Goal: Information Seeking & Learning: Compare options

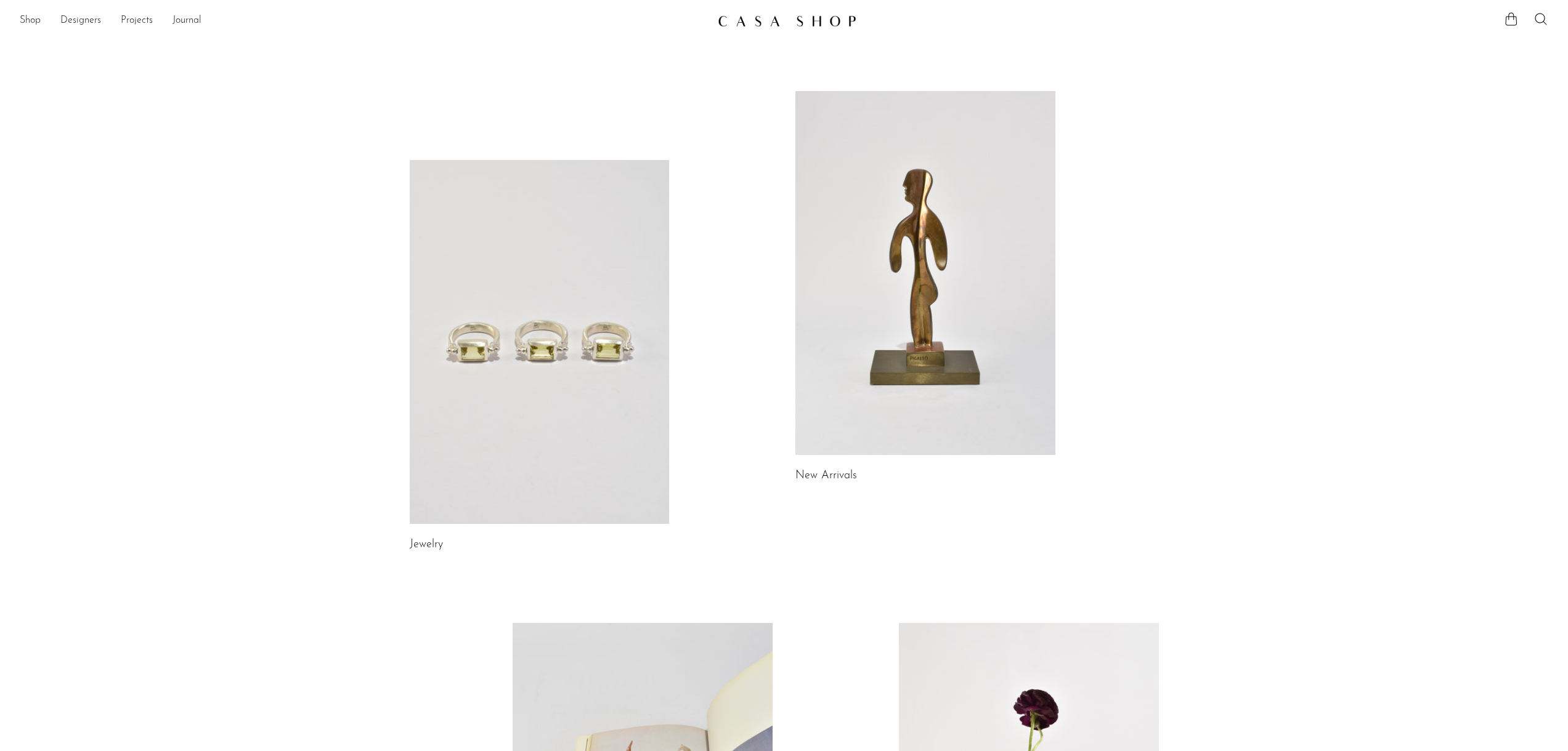
click at [426, 352] on link at bounding box center [539, 342] width 260 height 364
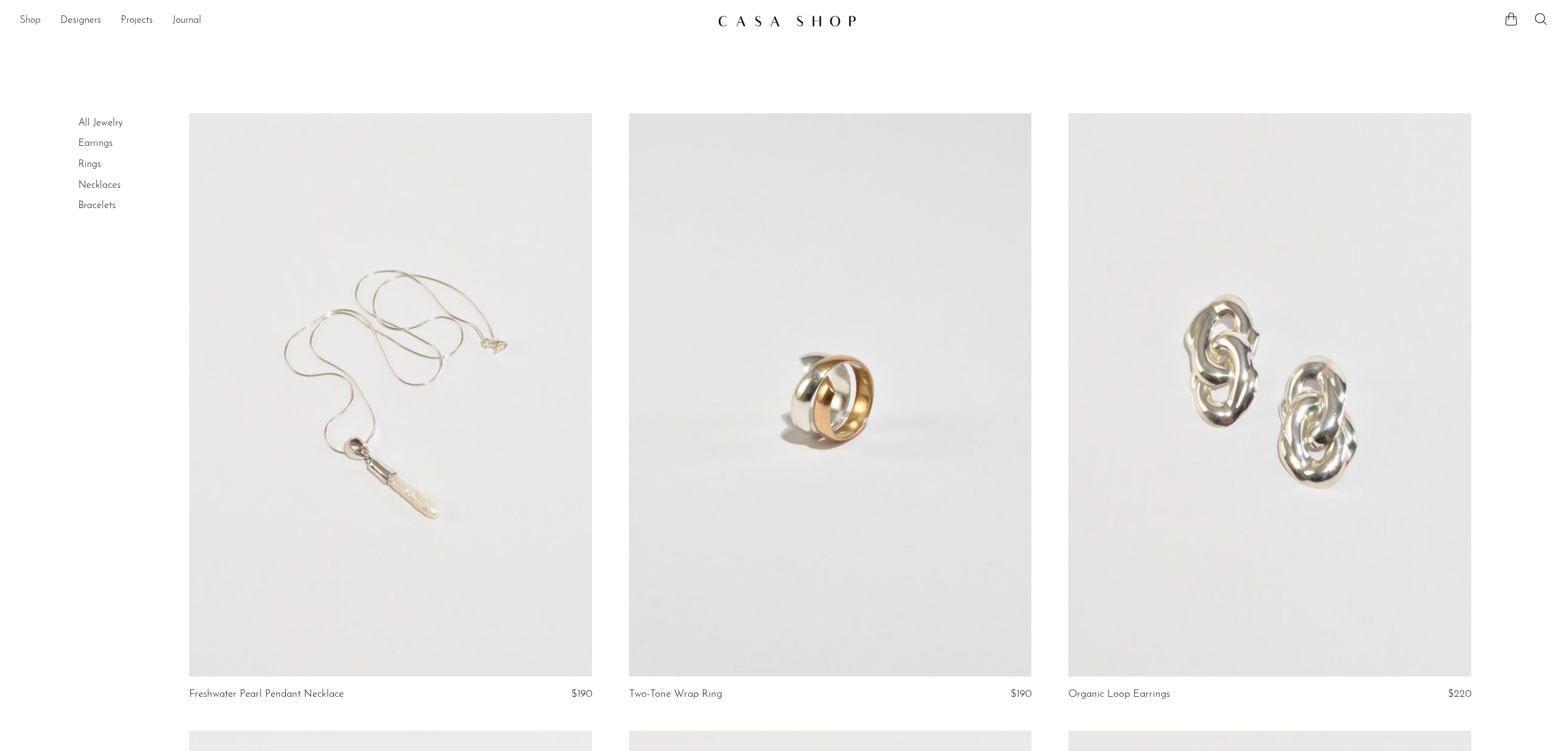
click at [30, 22] on link "Shop" at bounding box center [29, 21] width 21 height 16
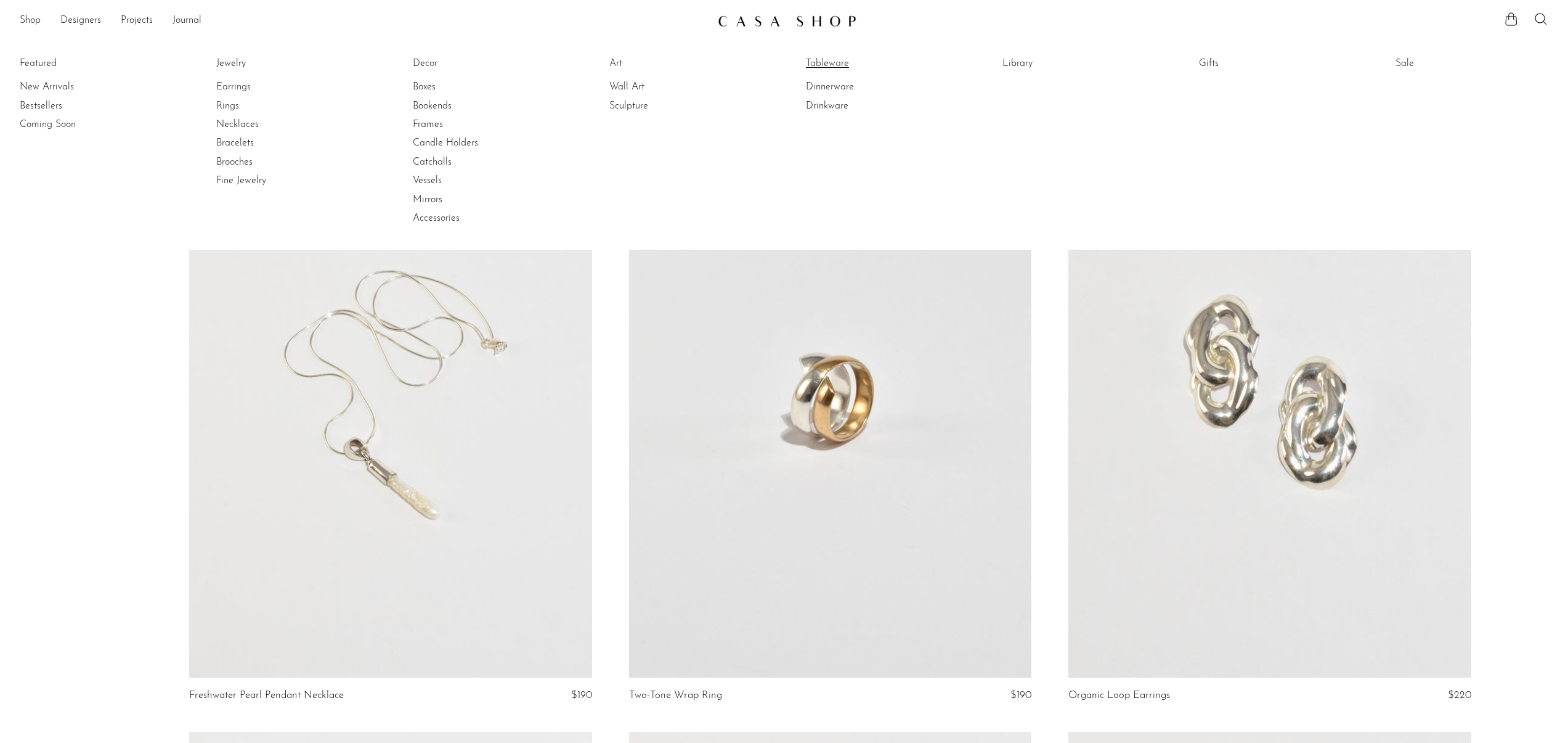
click at [840, 57] on link "Tableware" at bounding box center [852, 63] width 92 height 14
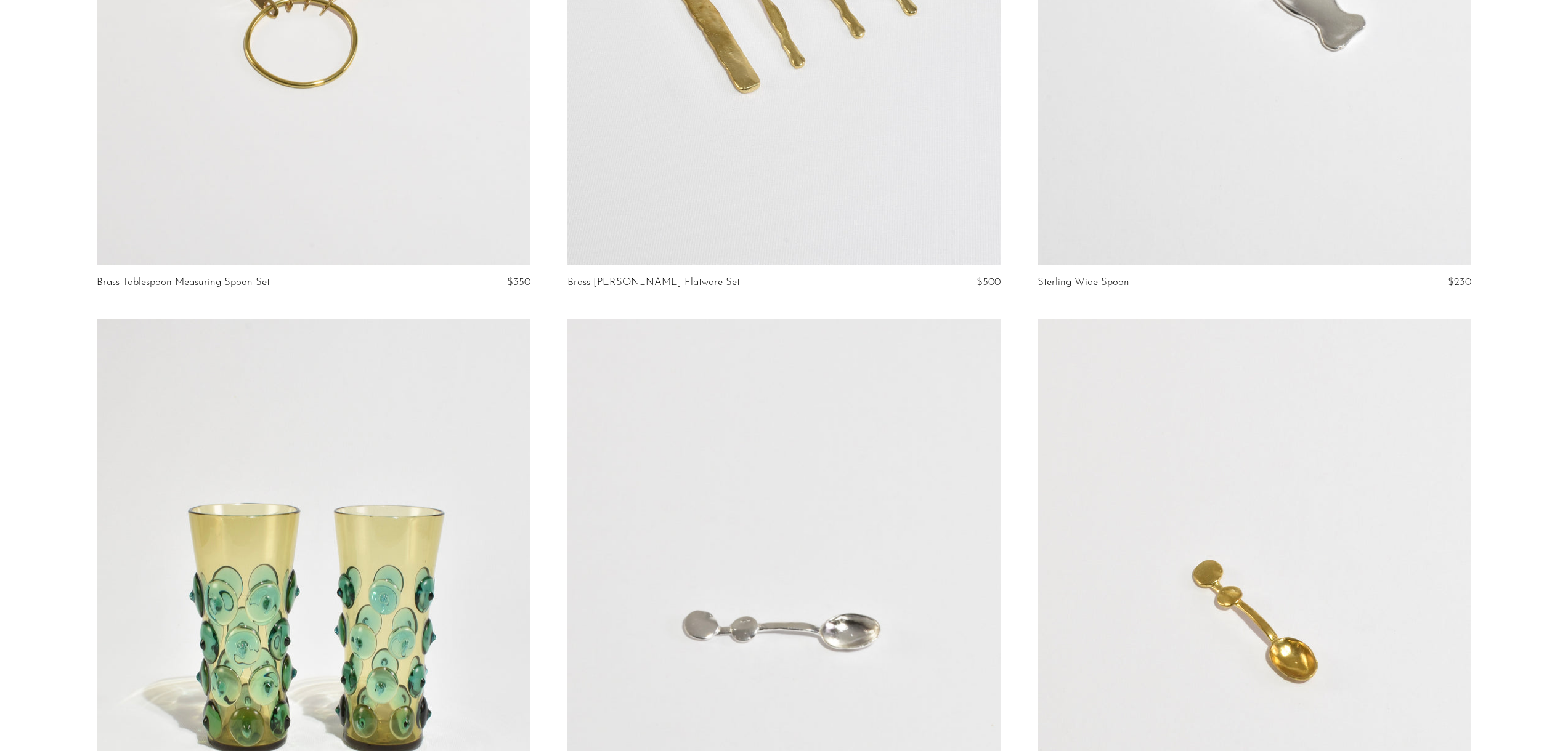
scroll to position [872, 0]
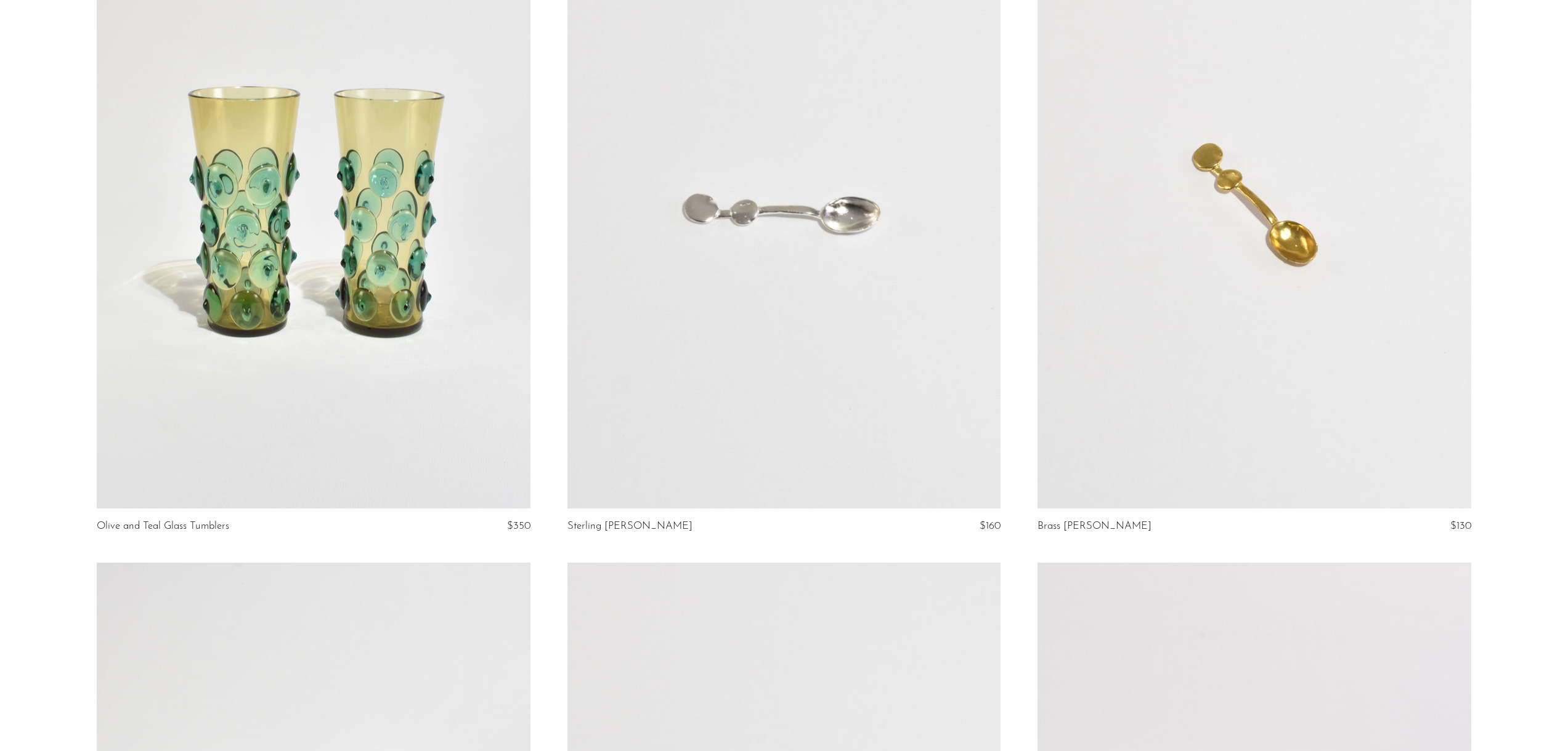
click at [379, 254] on link at bounding box center [313, 205] width 433 height 606
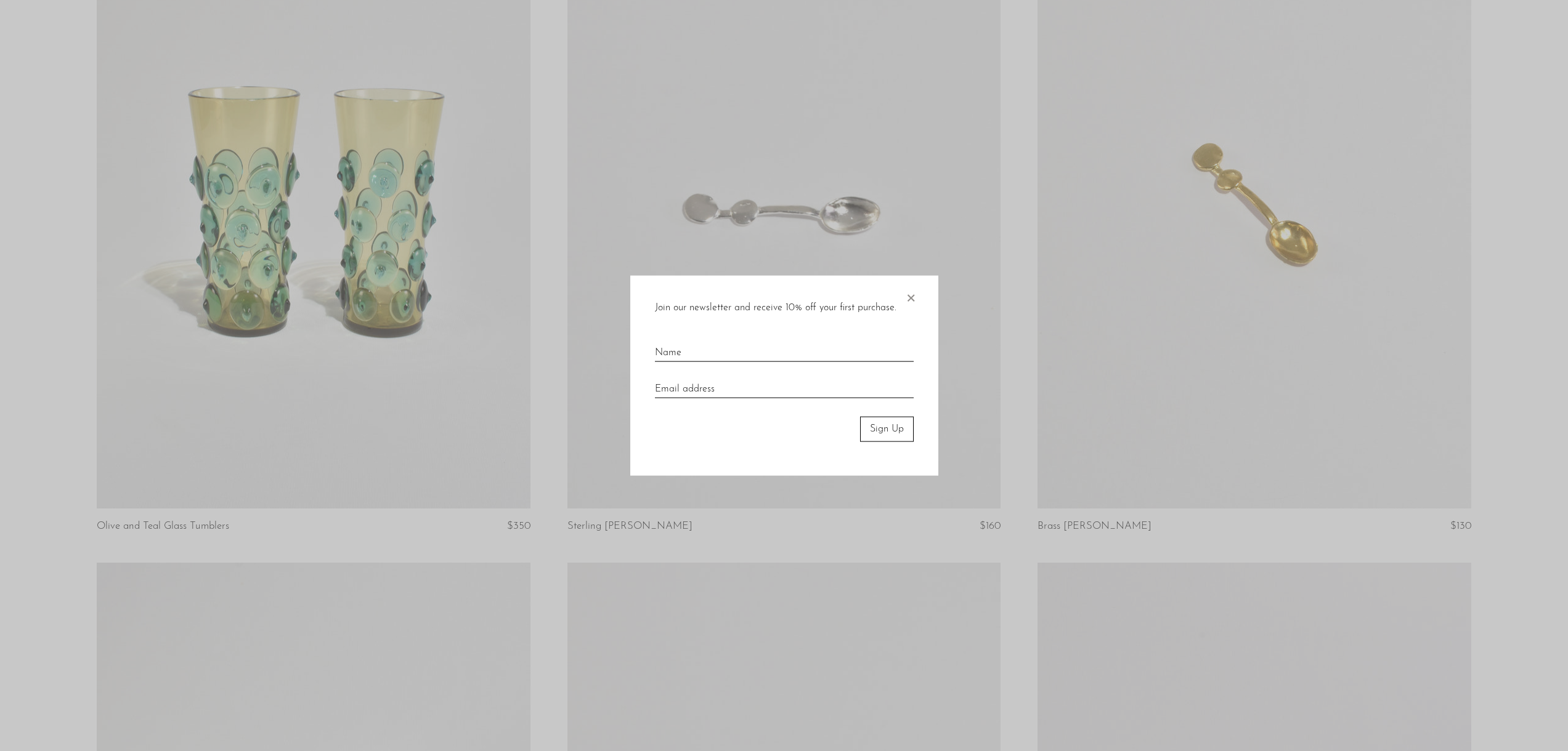
click at [916, 297] on div "Join our newsletter and receive 10% off your first purchase. × Sign Up" at bounding box center [784, 376] width 308 height 200
click at [914, 297] on span "×" at bounding box center [911, 295] width 13 height 39
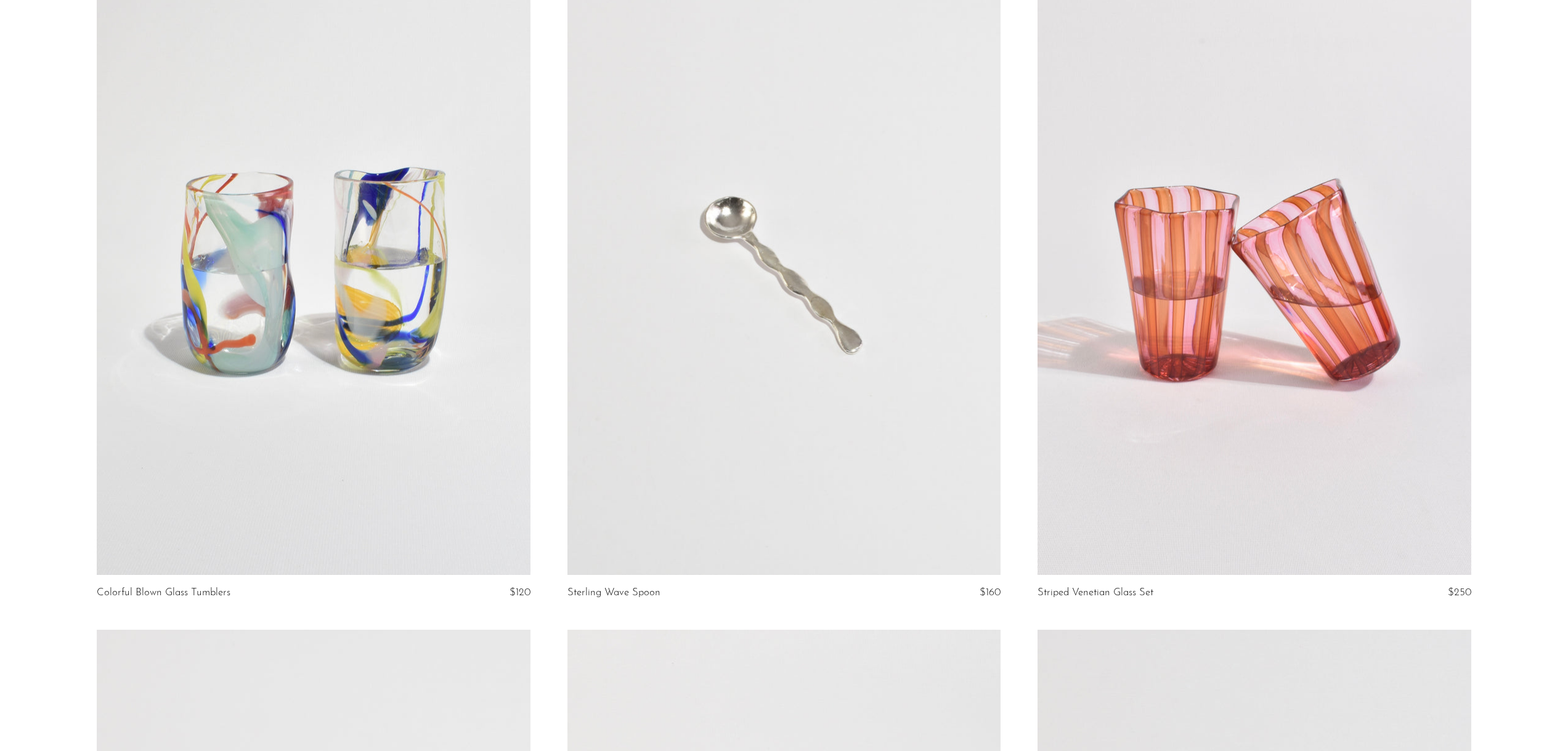
scroll to position [1468, 0]
click at [383, 284] on link at bounding box center [313, 269] width 433 height 606
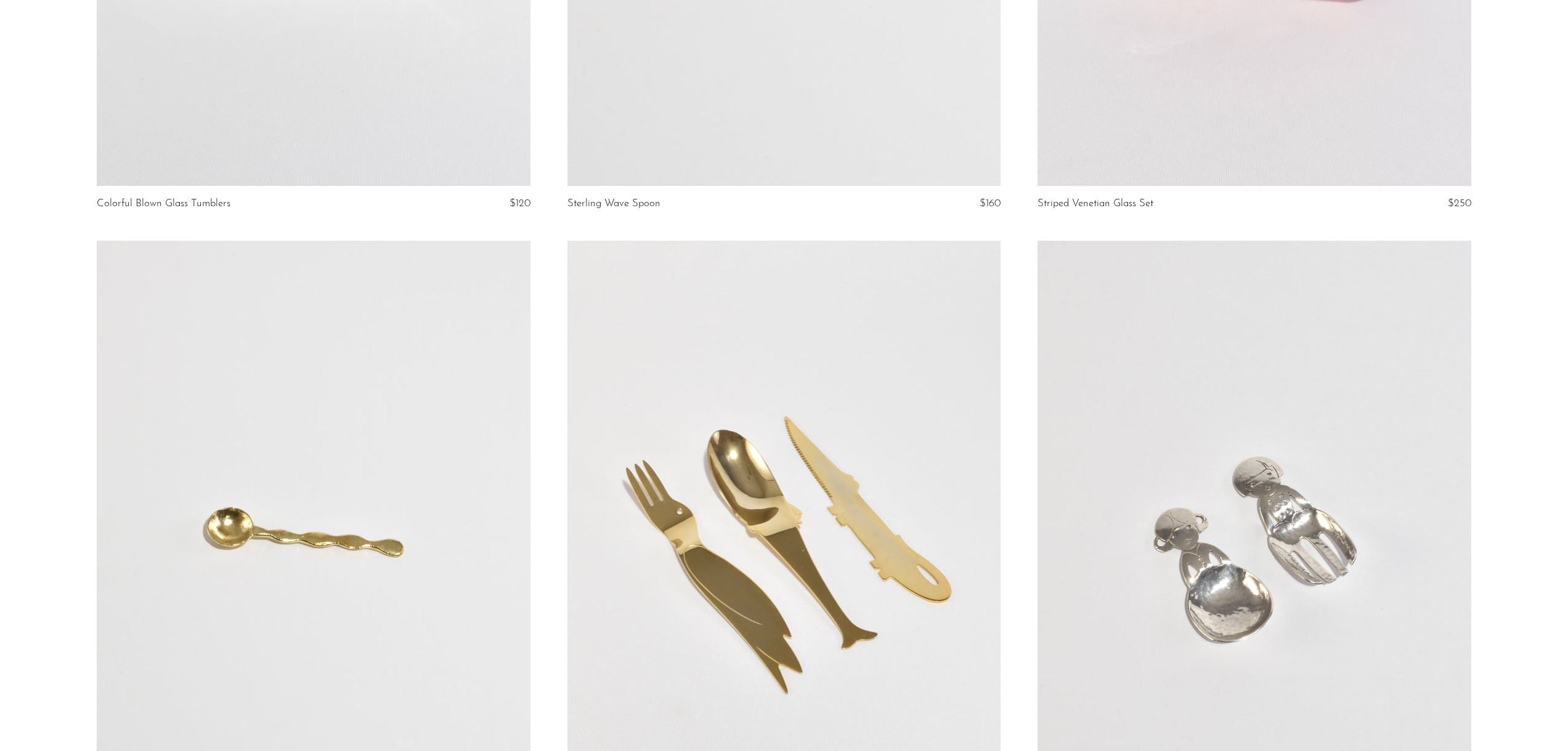
scroll to position [1757, 0]
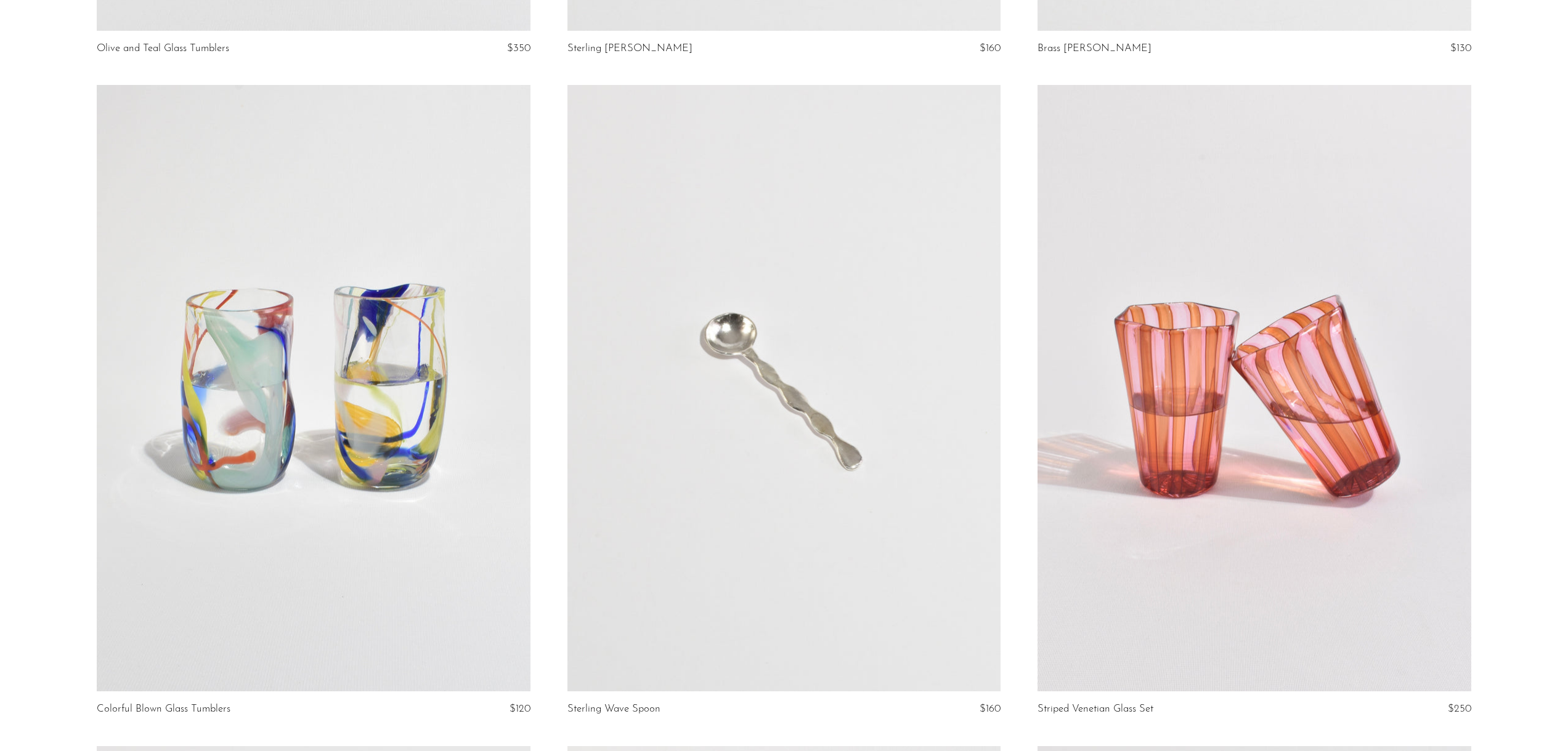
scroll to position [1347, 0]
click at [1204, 349] on link at bounding box center [1254, 390] width 433 height 606
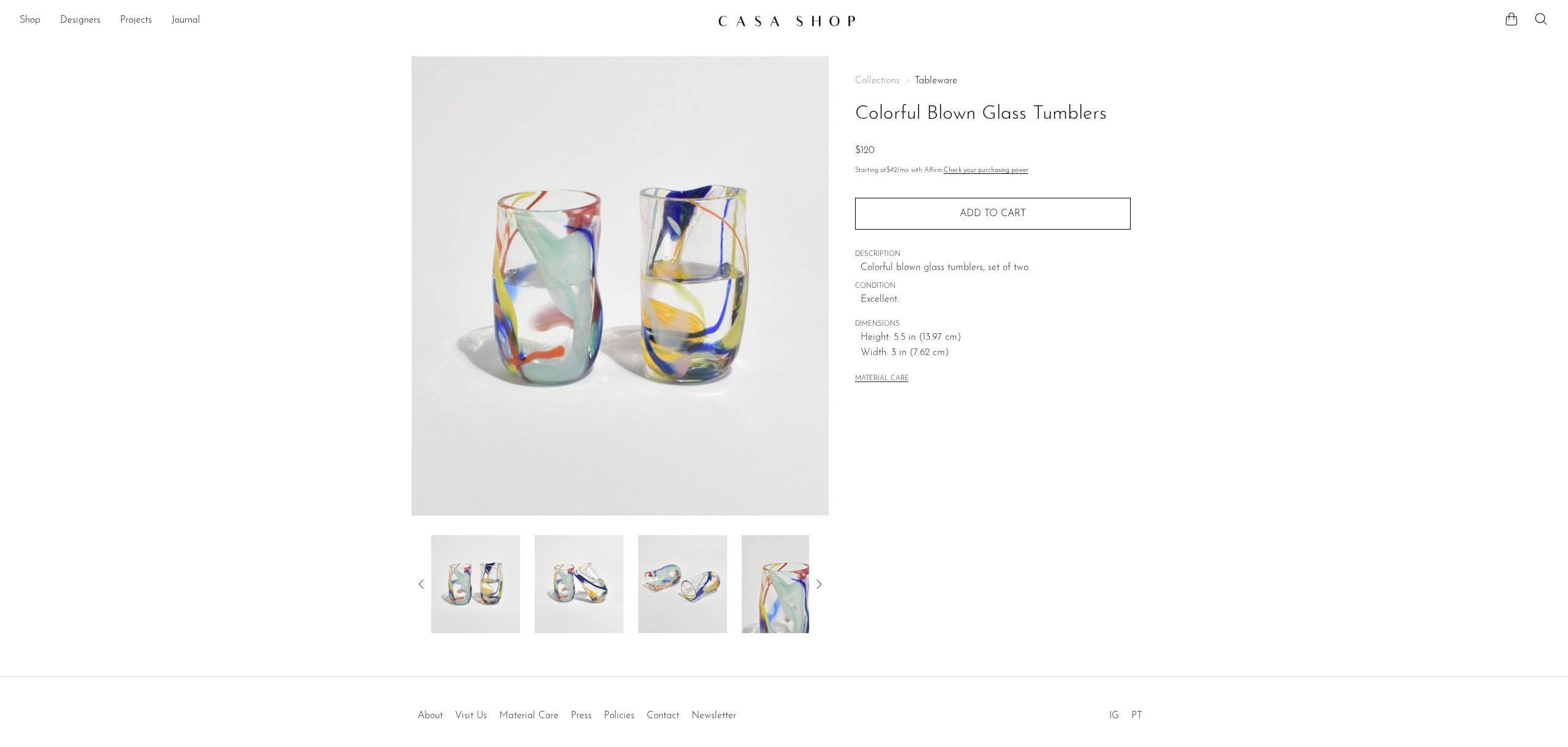
click at [24, 17] on link "Shop" at bounding box center [29, 21] width 21 height 16
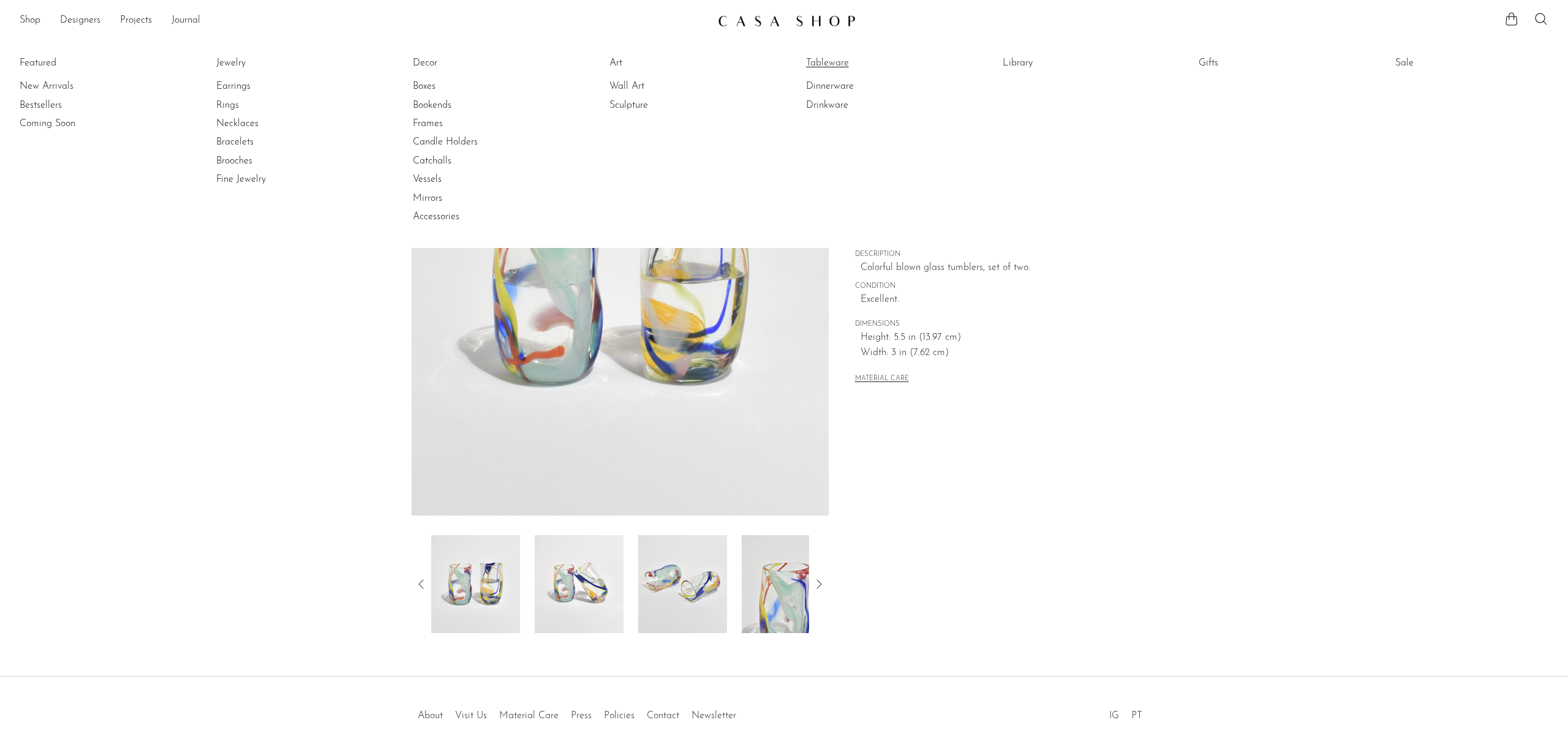
click at [814, 58] on link "Tableware" at bounding box center [852, 63] width 92 height 14
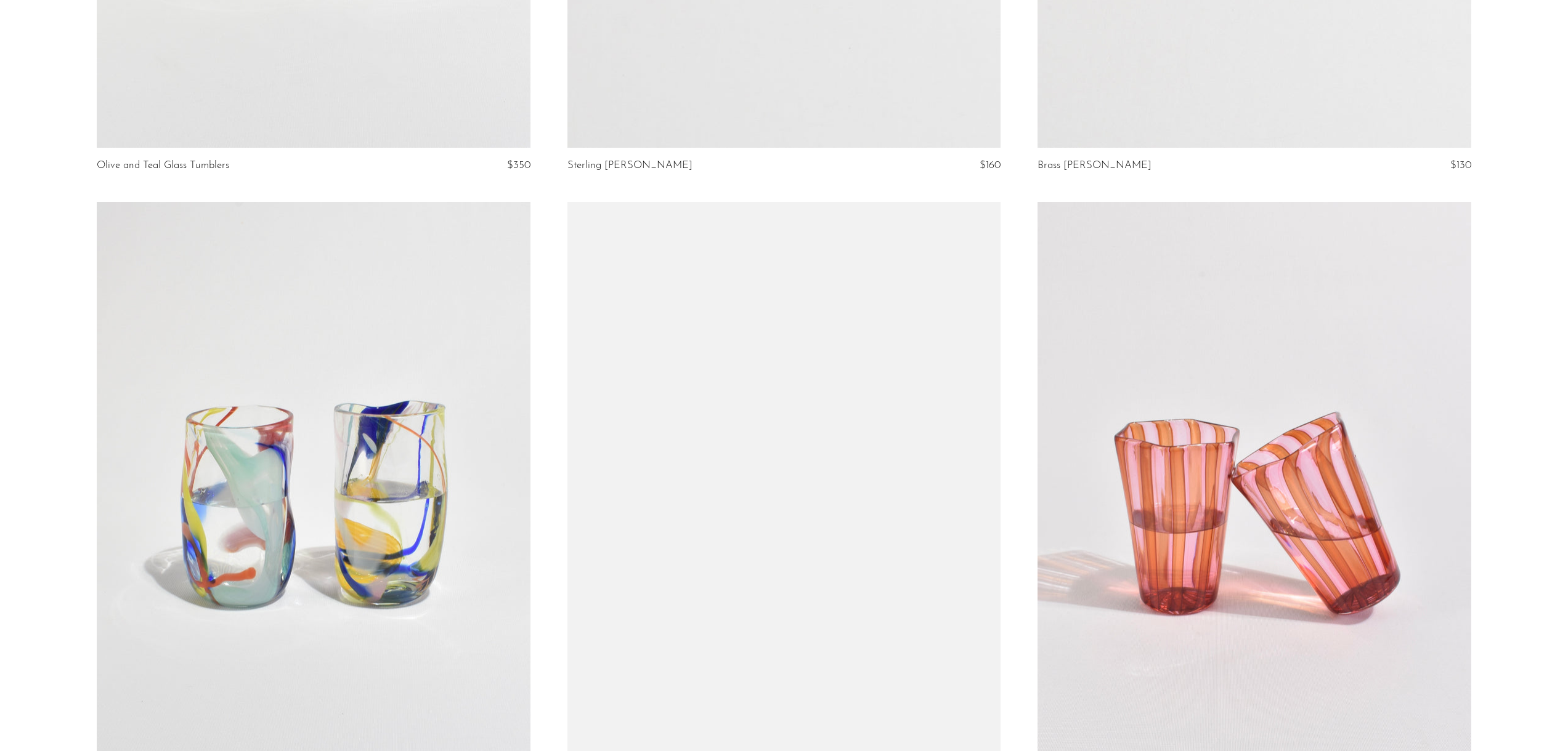
scroll to position [1343, 0]
